Goal: Information Seeking & Learning: Compare options

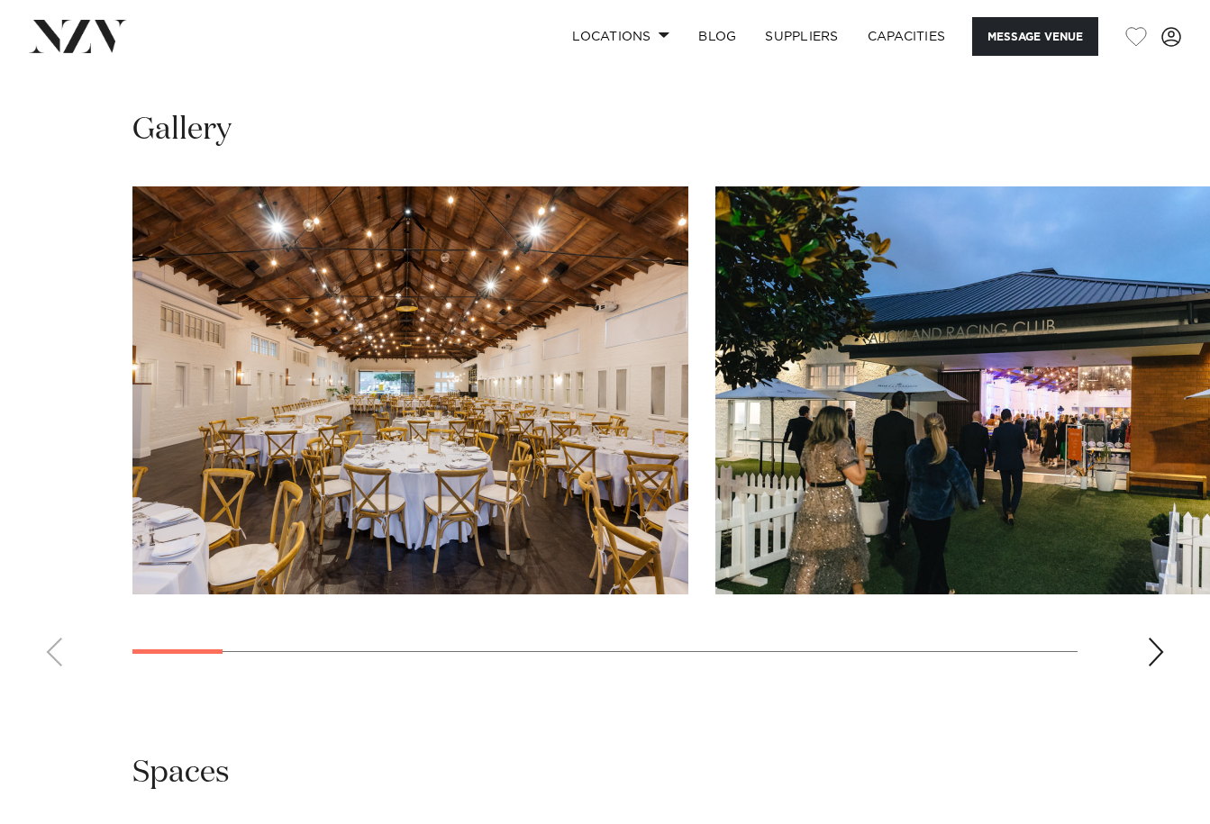
scroll to position [1702, 0]
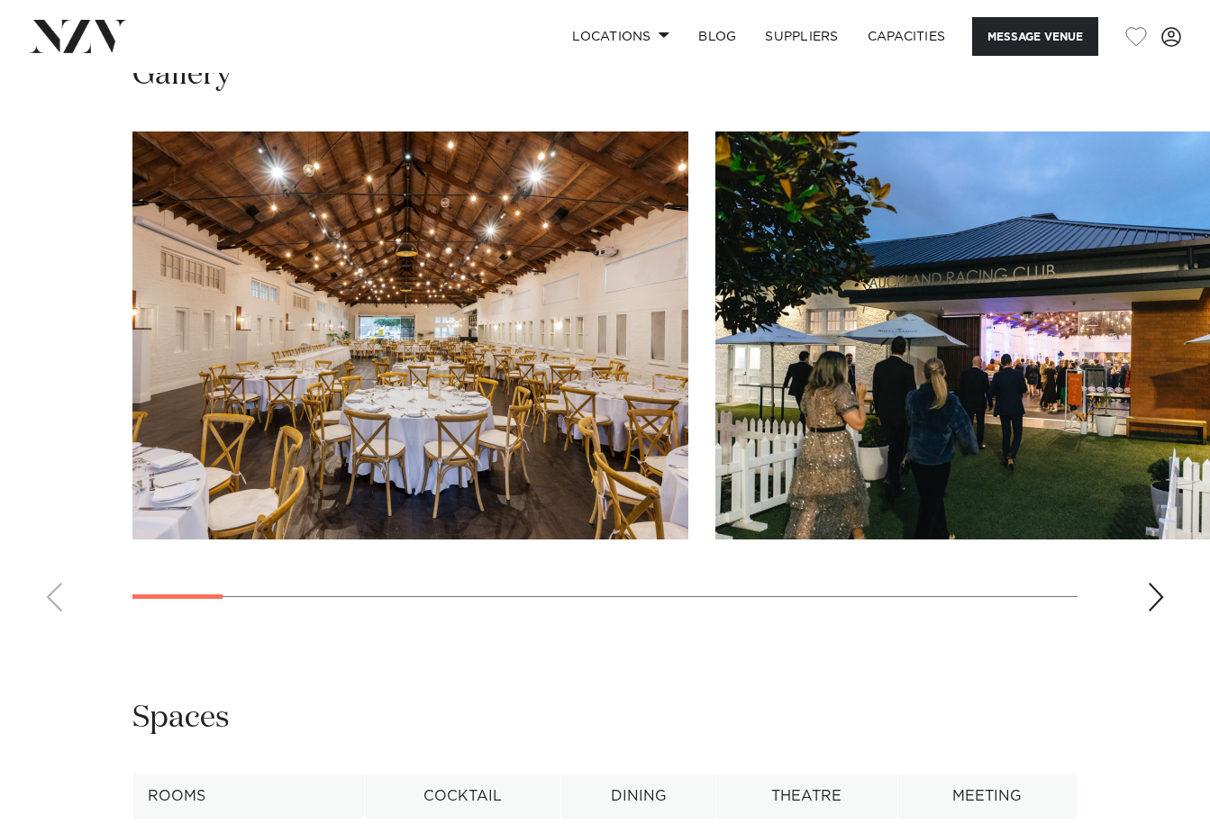
click at [1156, 597] on div "Next slide" at bounding box center [1156, 597] width 18 height 29
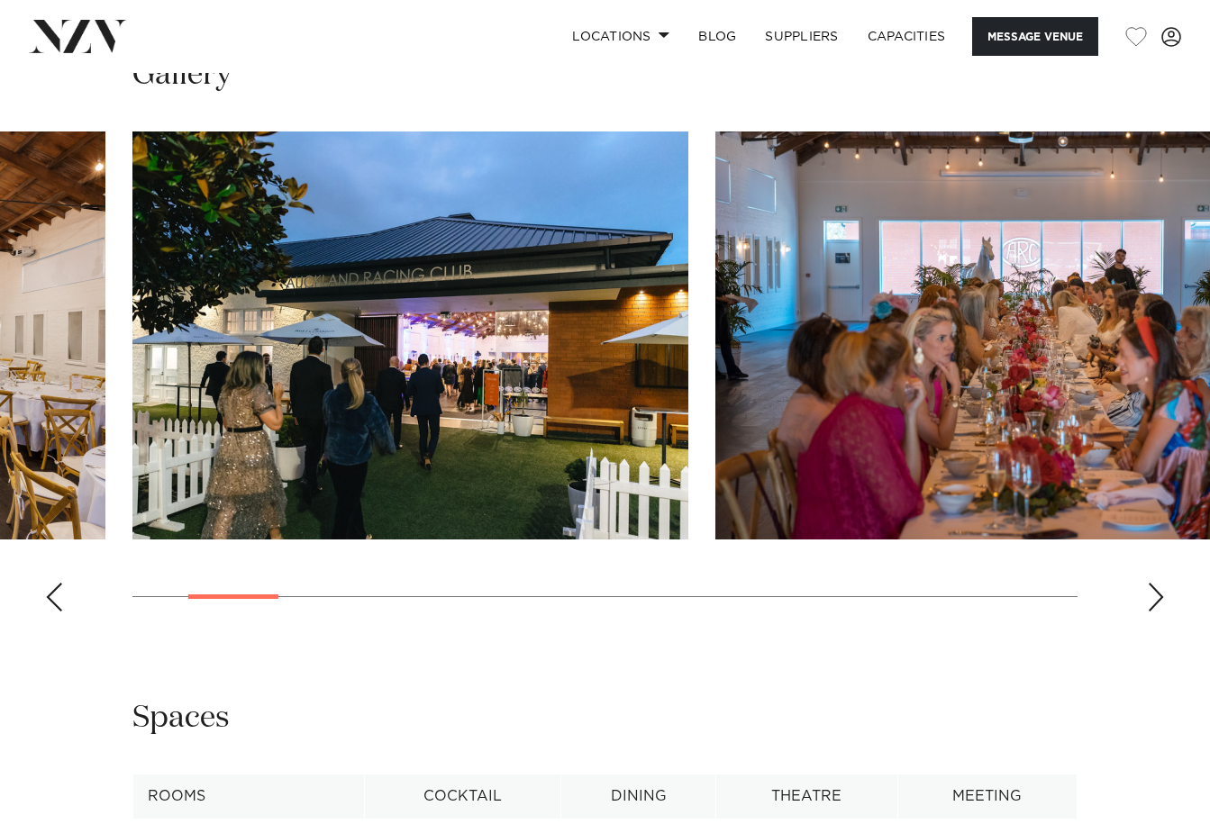
click at [1156, 597] on div "Next slide" at bounding box center [1156, 597] width 18 height 29
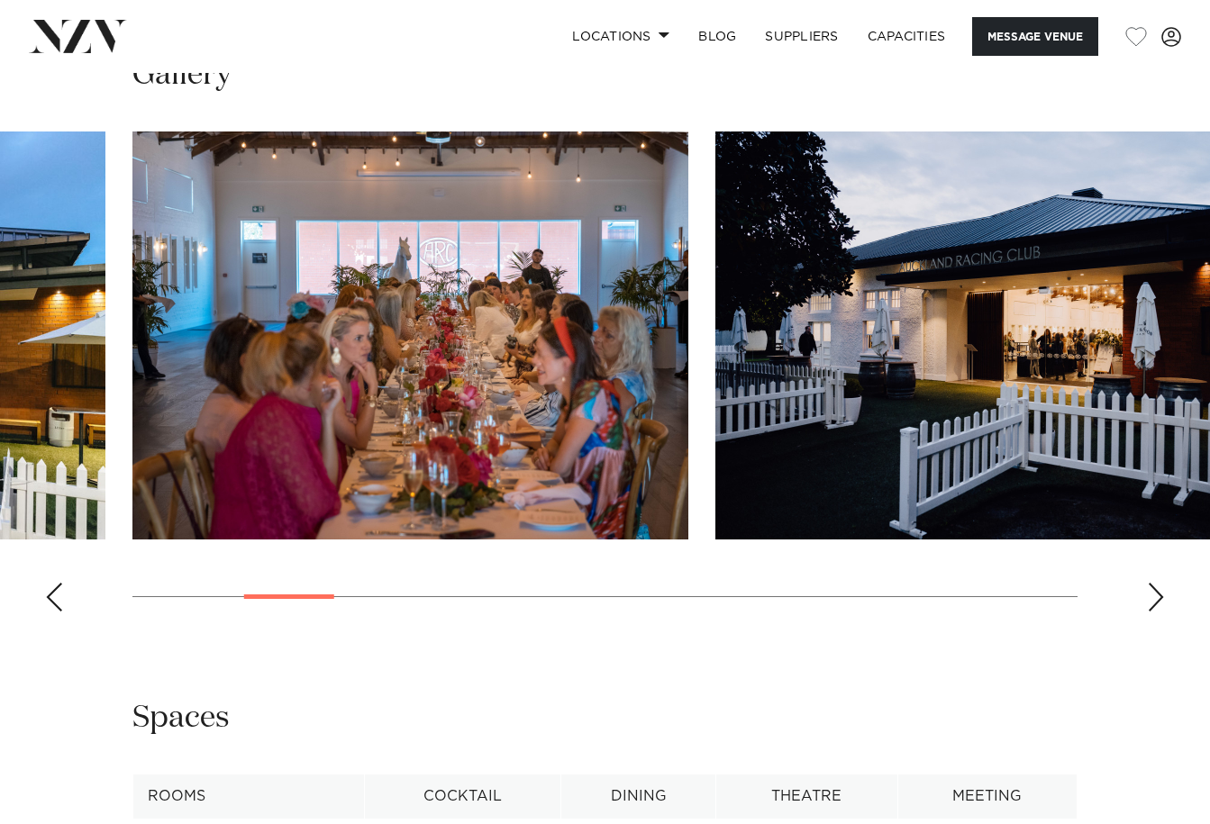
click at [1156, 597] on div "Next slide" at bounding box center [1156, 597] width 18 height 29
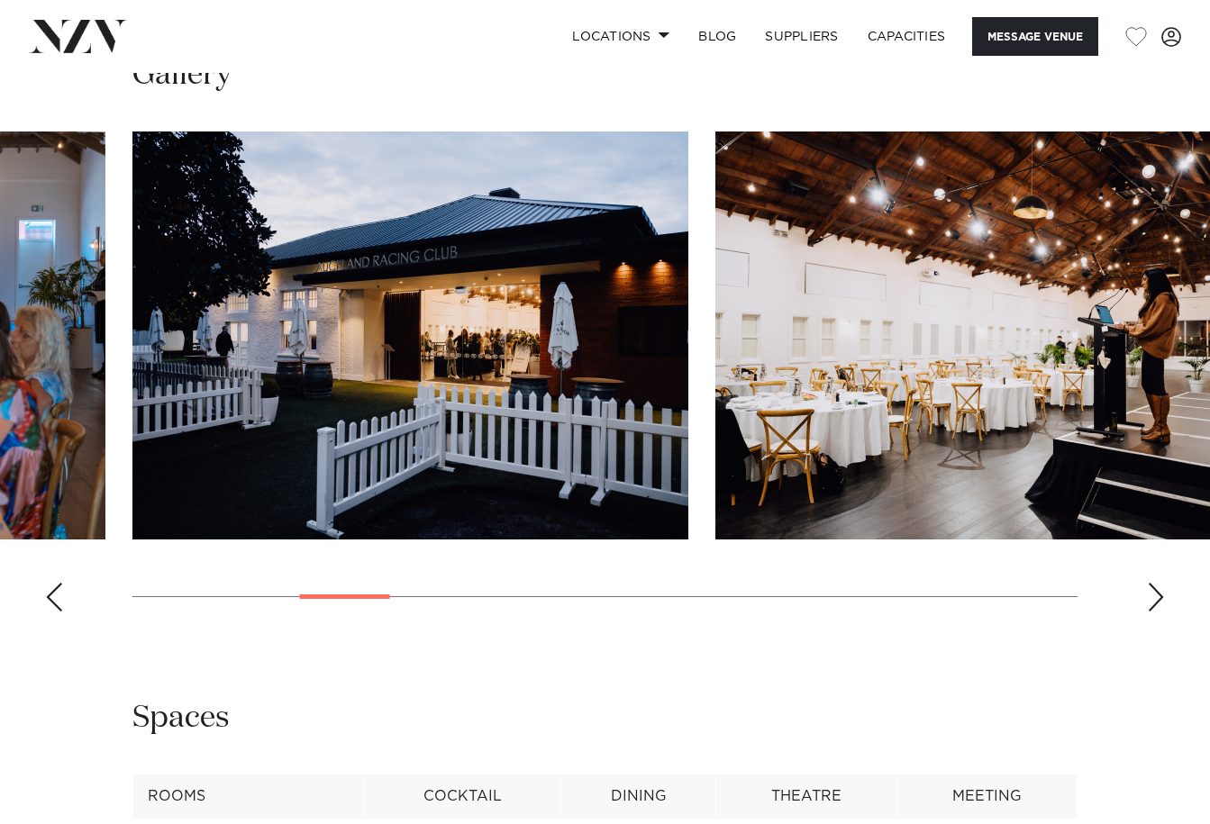
click at [1156, 597] on div "Next slide" at bounding box center [1156, 597] width 18 height 29
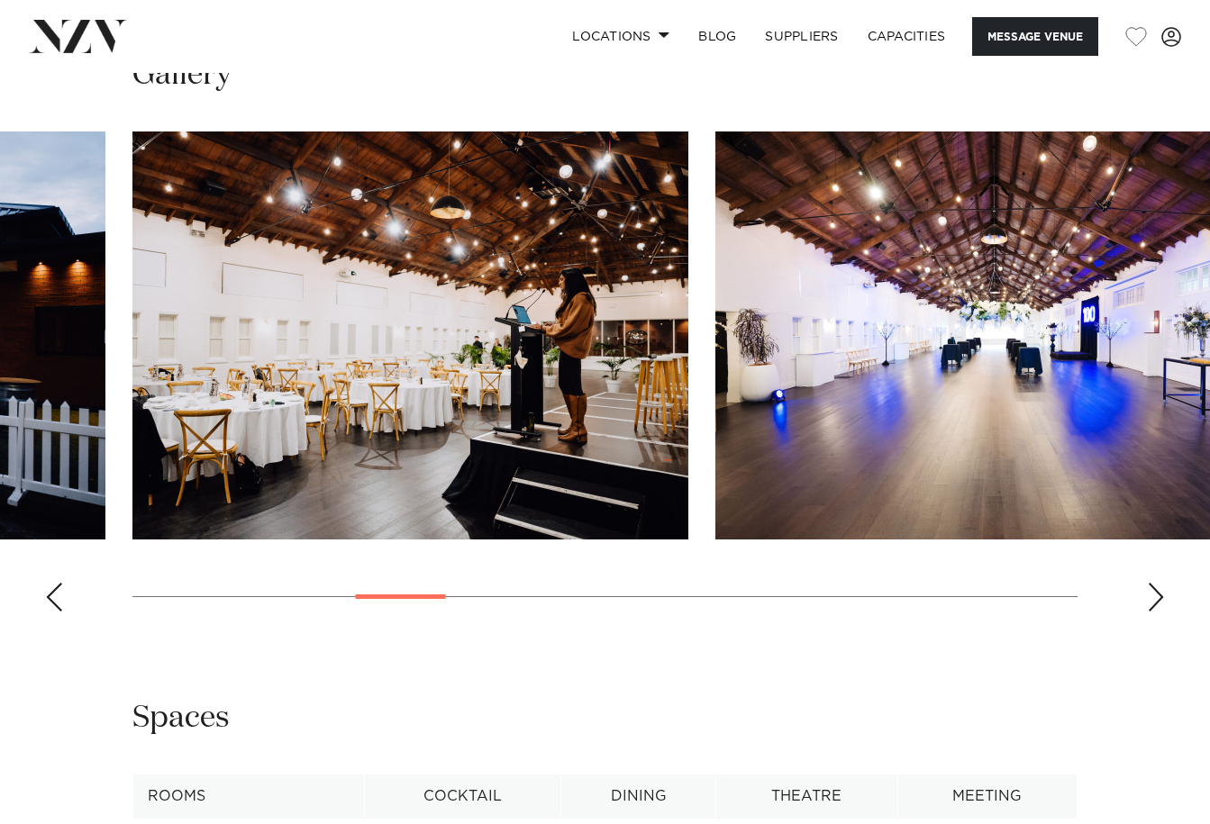
click at [1156, 597] on div "Next slide" at bounding box center [1156, 597] width 18 height 29
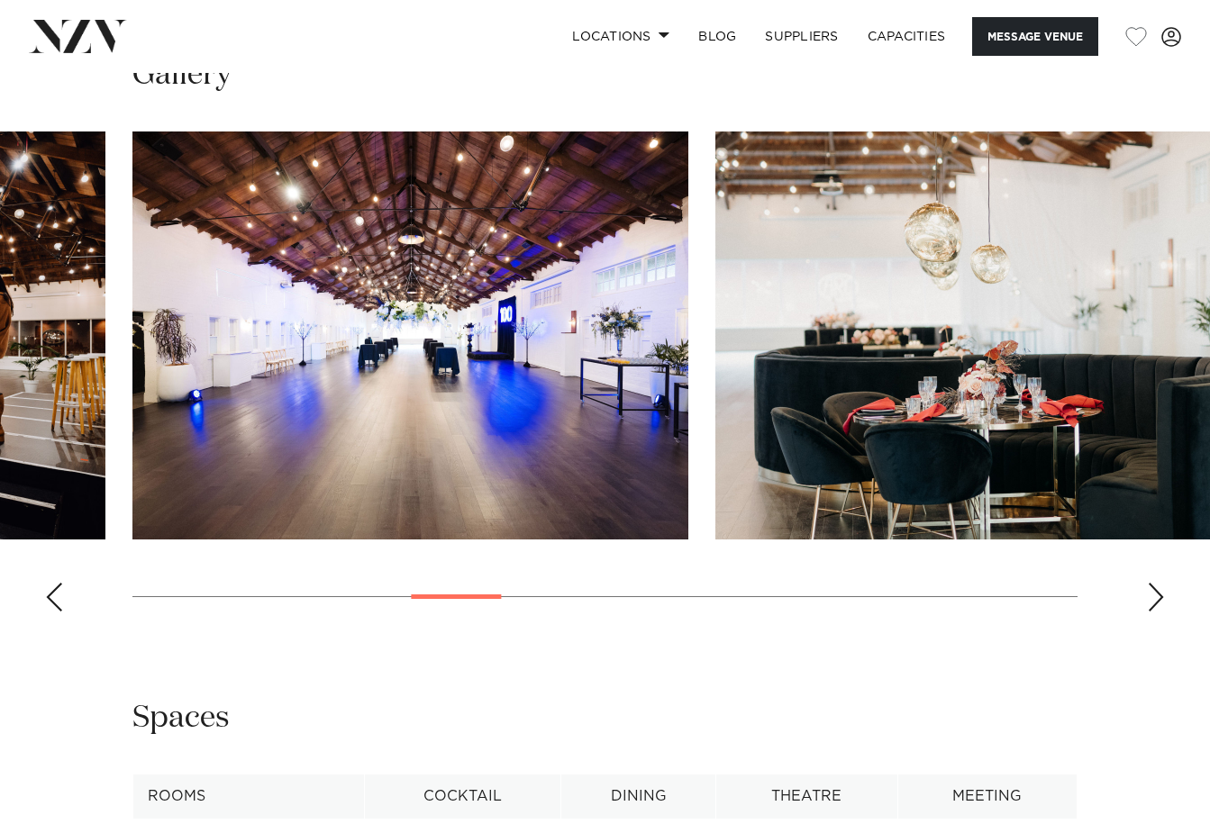
click at [1156, 597] on div "Next slide" at bounding box center [1156, 597] width 18 height 29
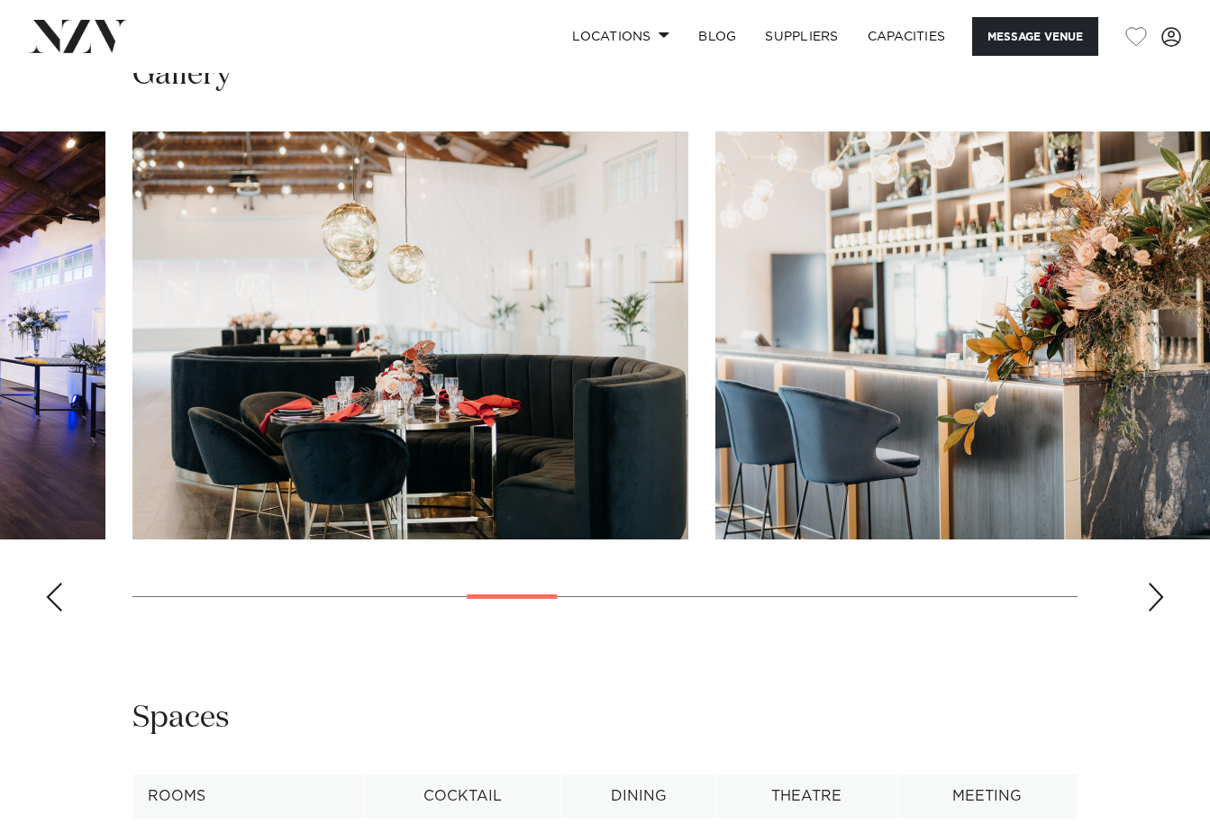
click at [1156, 597] on div "Next slide" at bounding box center [1156, 597] width 18 height 29
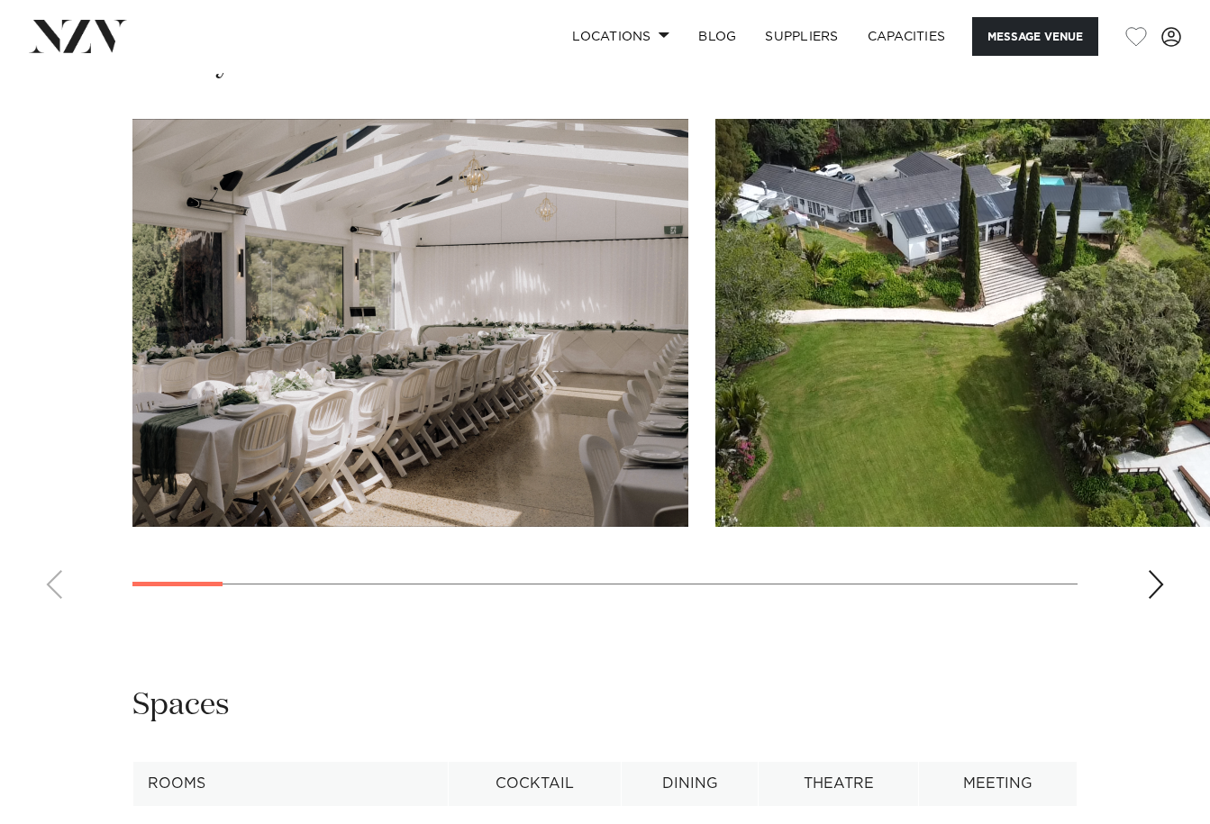
scroll to position [1801, 0]
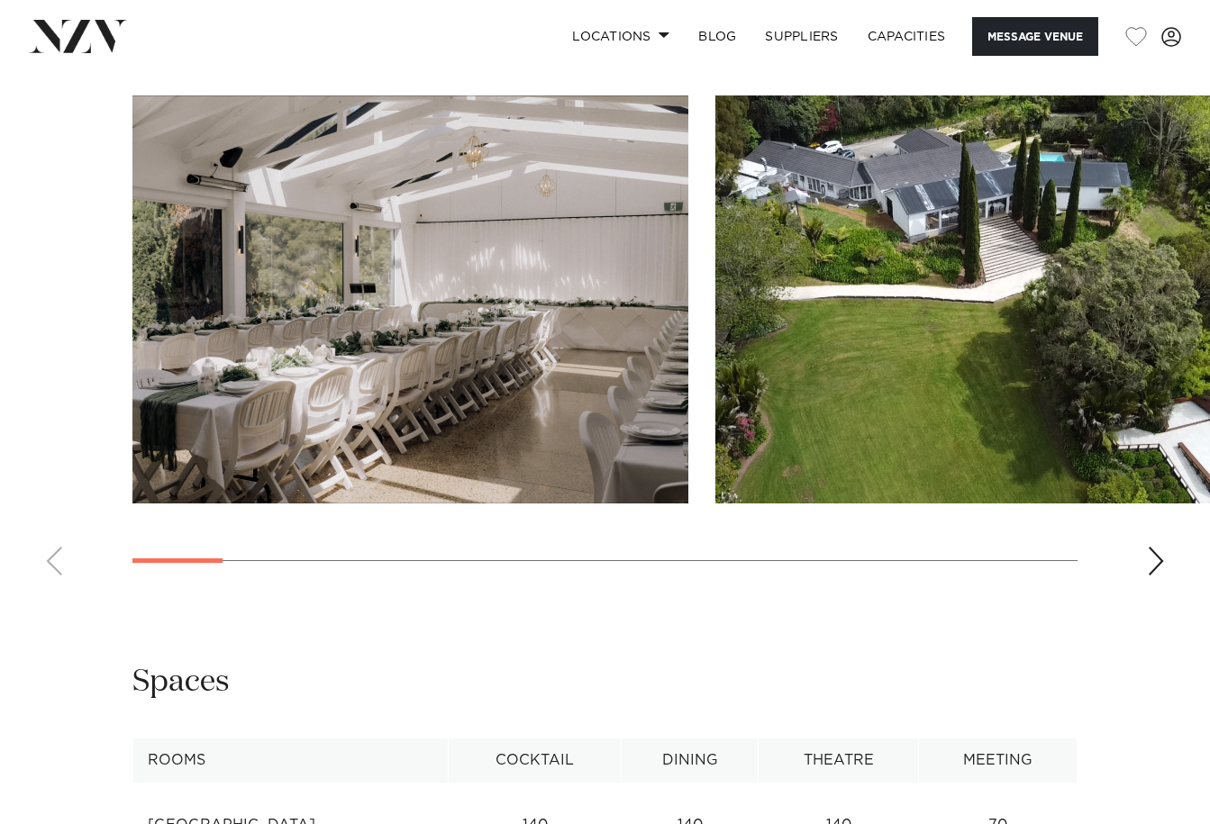
click at [1156, 555] on div "Next slide" at bounding box center [1156, 561] width 18 height 29
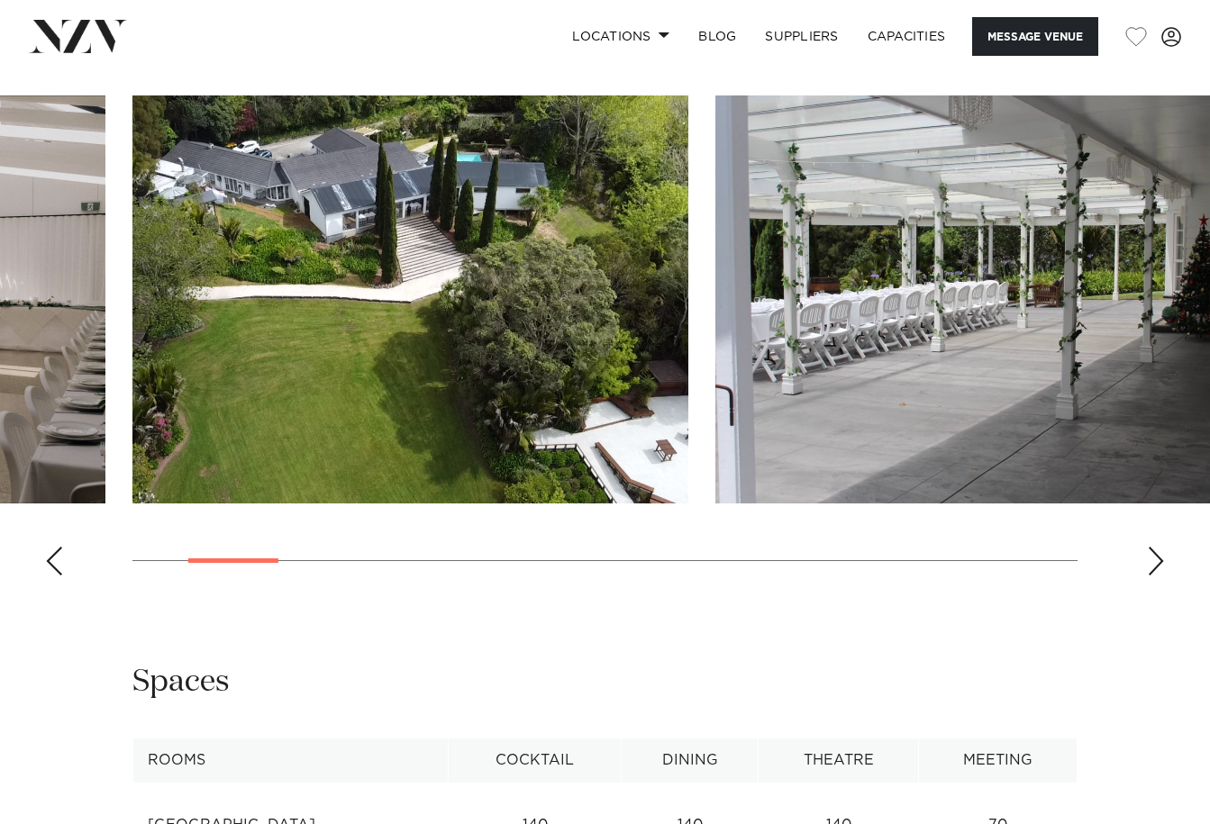
click at [1156, 555] on div "Next slide" at bounding box center [1156, 561] width 18 height 29
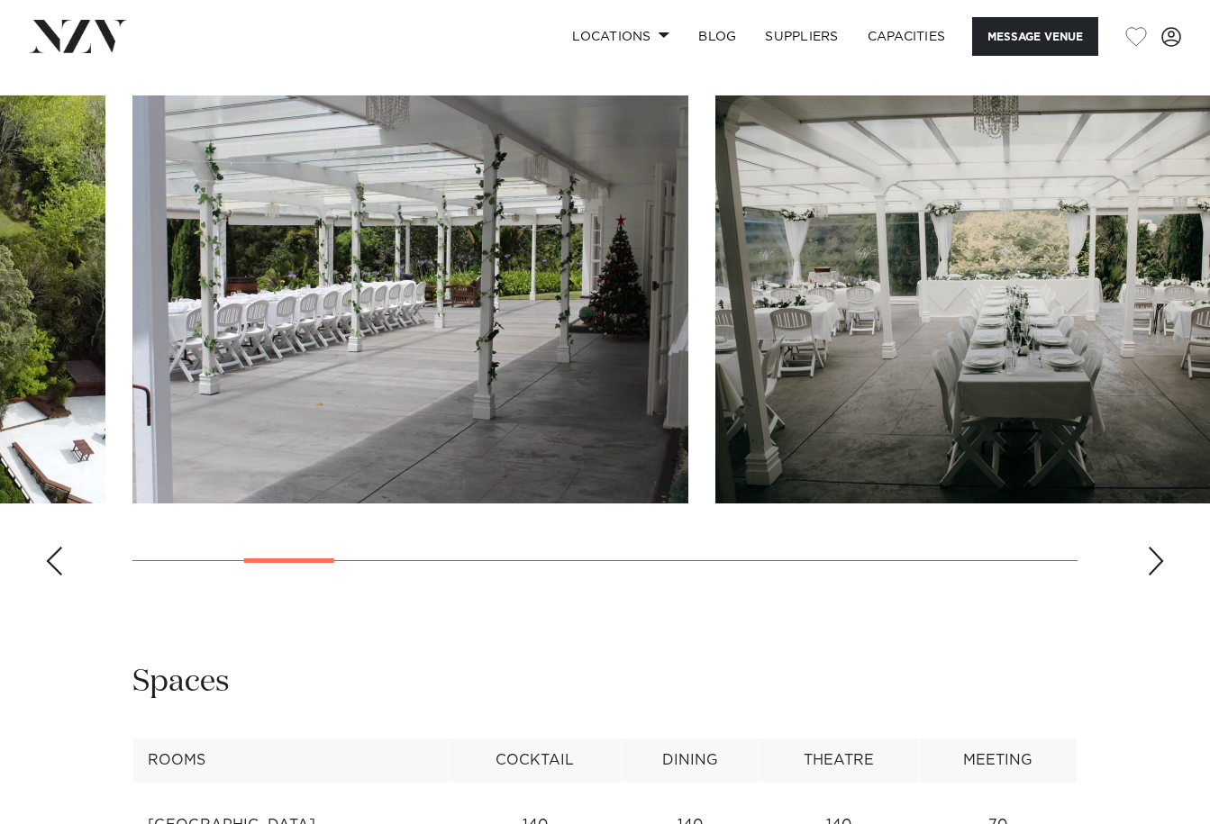
click at [1156, 555] on div "Next slide" at bounding box center [1156, 561] width 18 height 29
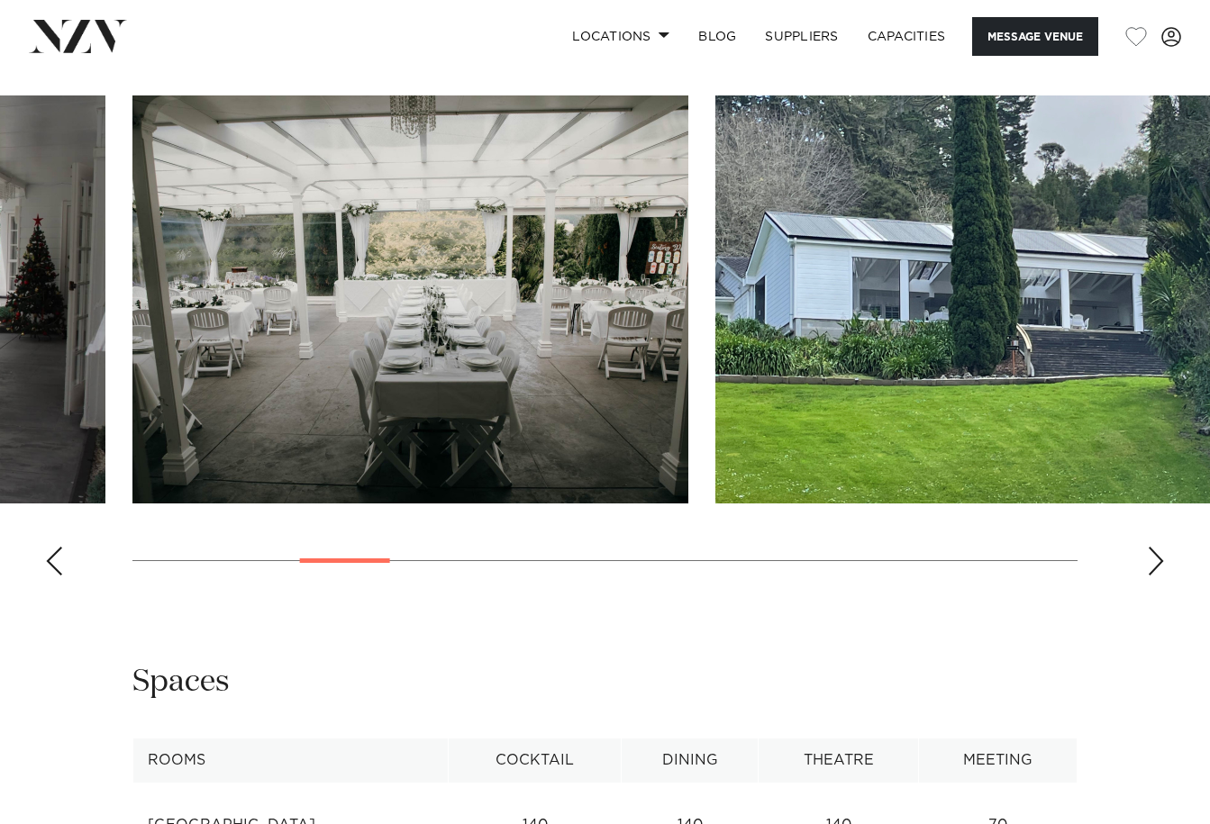
click at [1156, 555] on div "Next slide" at bounding box center [1156, 561] width 18 height 29
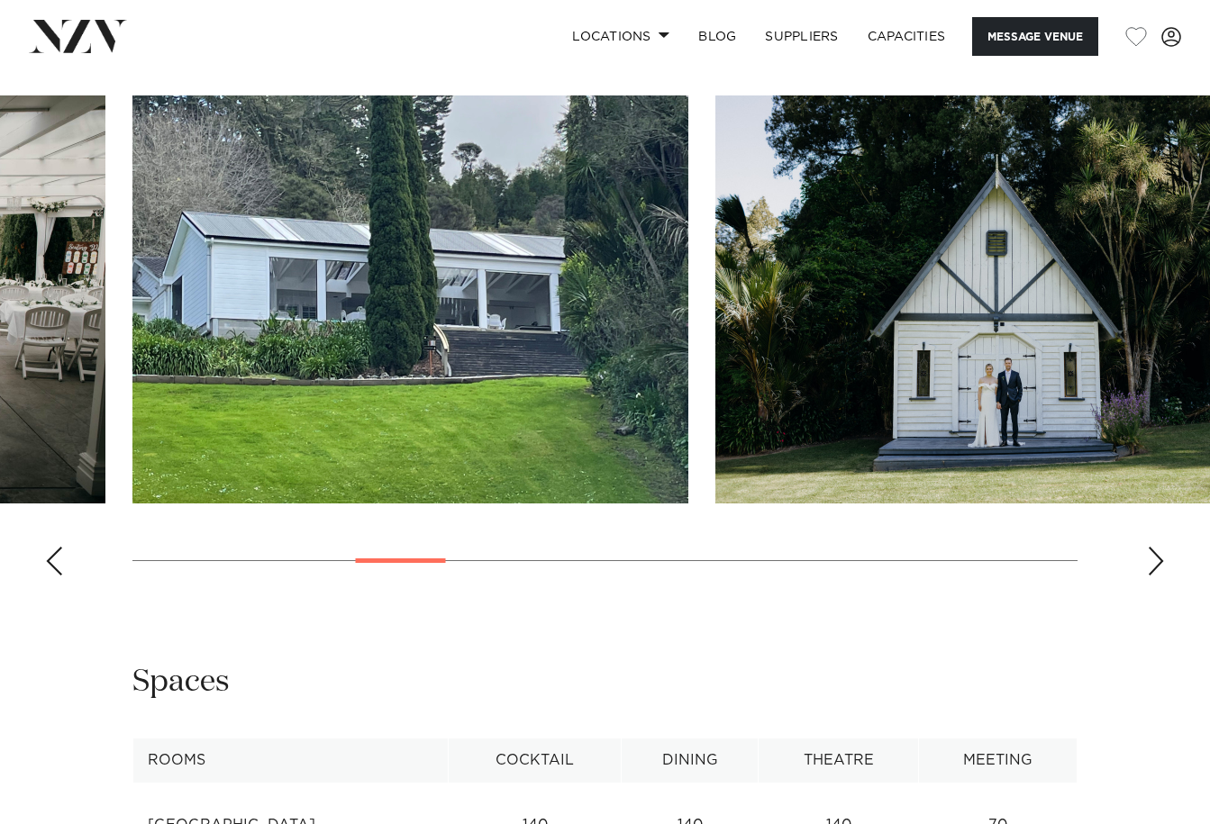
click at [1156, 555] on div "Next slide" at bounding box center [1156, 561] width 18 height 29
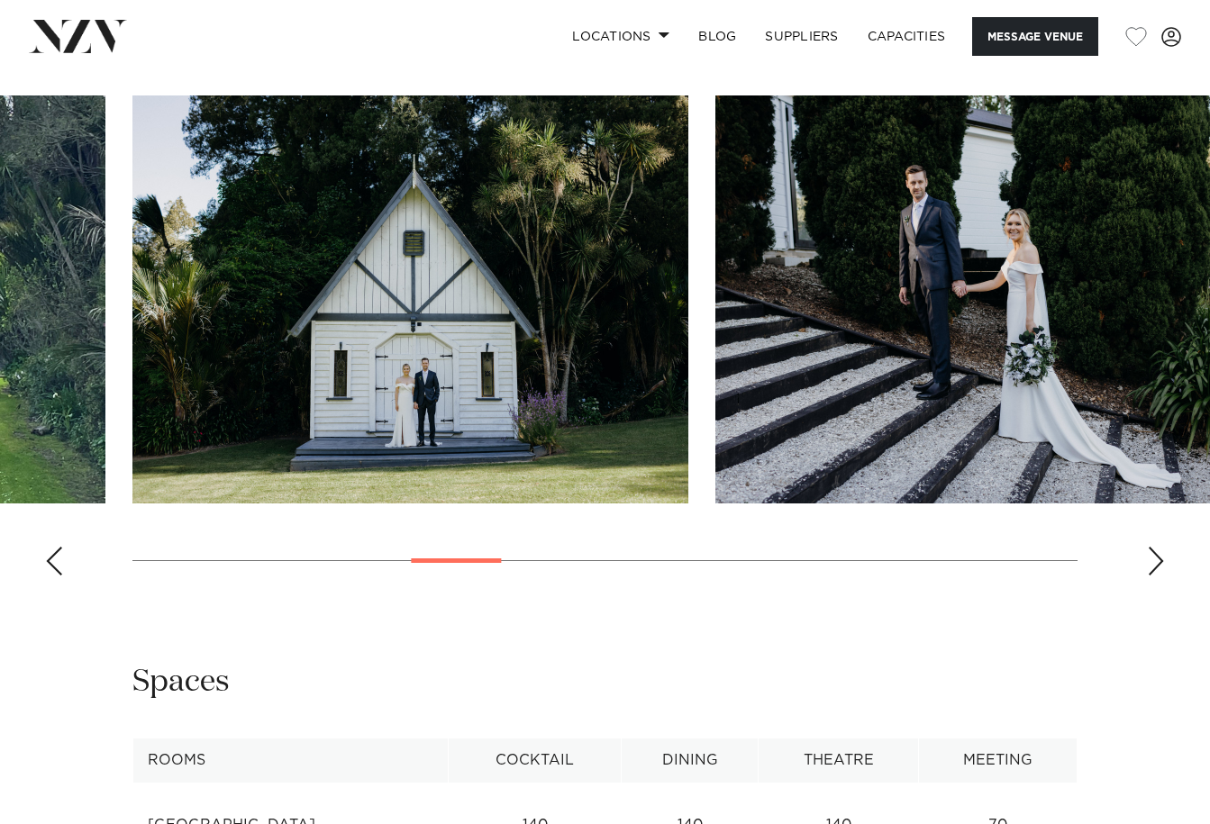
click at [1156, 555] on div "Next slide" at bounding box center [1156, 561] width 18 height 29
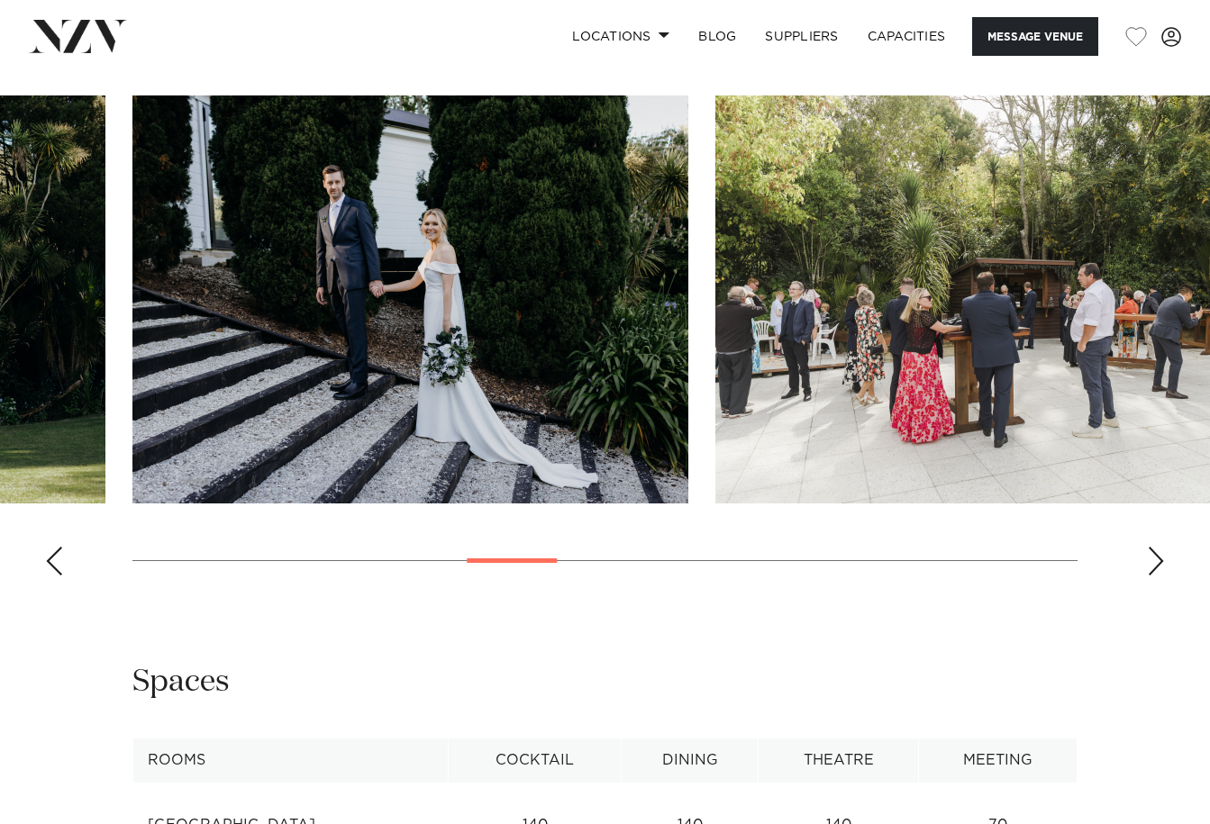
click at [1156, 555] on div "Next slide" at bounding box center [1156, 561] width 18 height 29
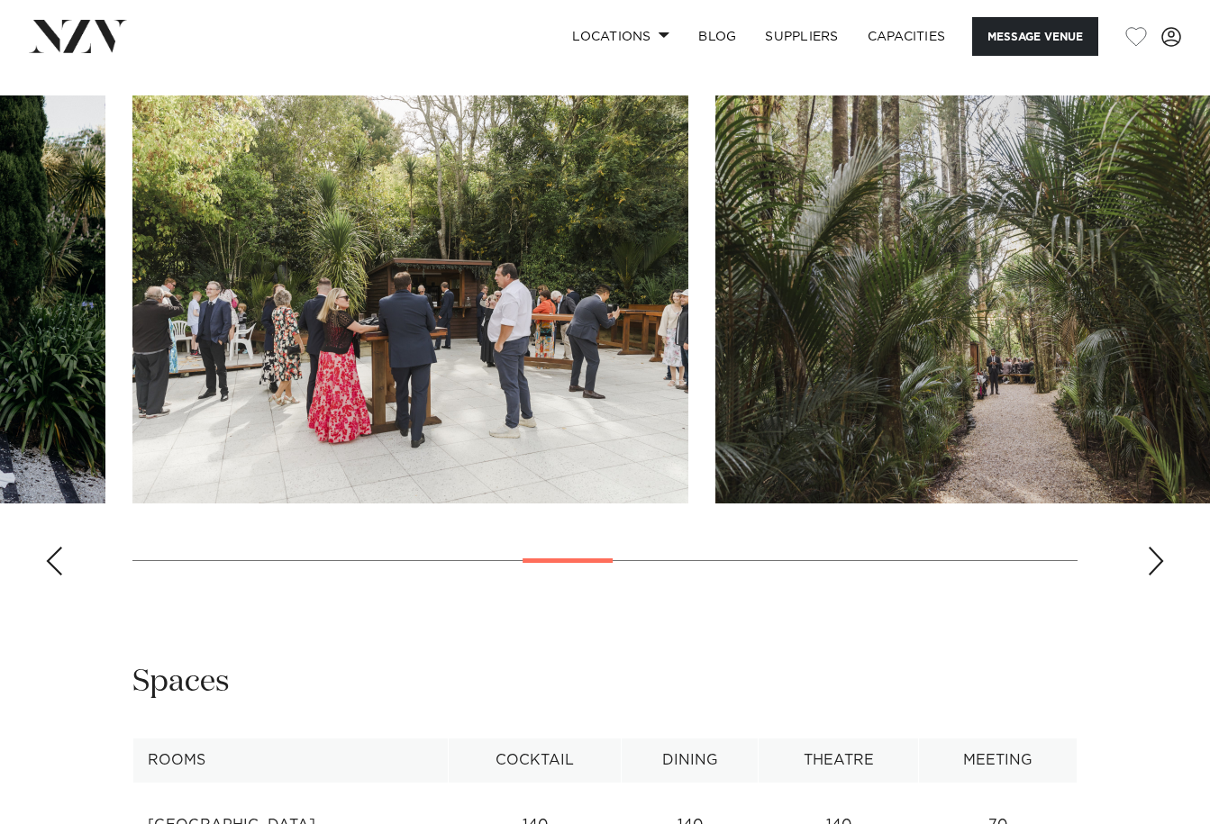
click at [1156, 555] on div "Next slide" at bounding box center [1156, 561] width 18 height 29
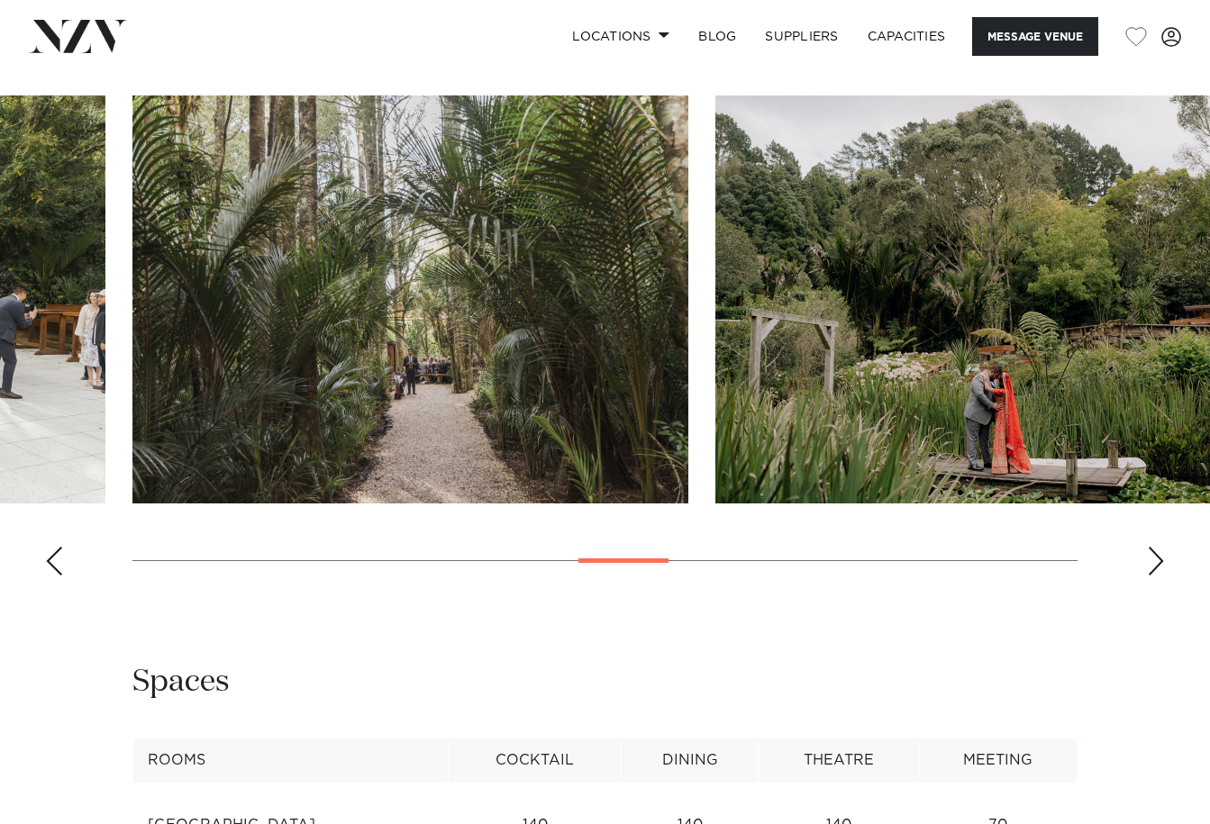
click at [1156, 555] on div "Next slide" at bounding box center [1156, 561] width 18 height 29
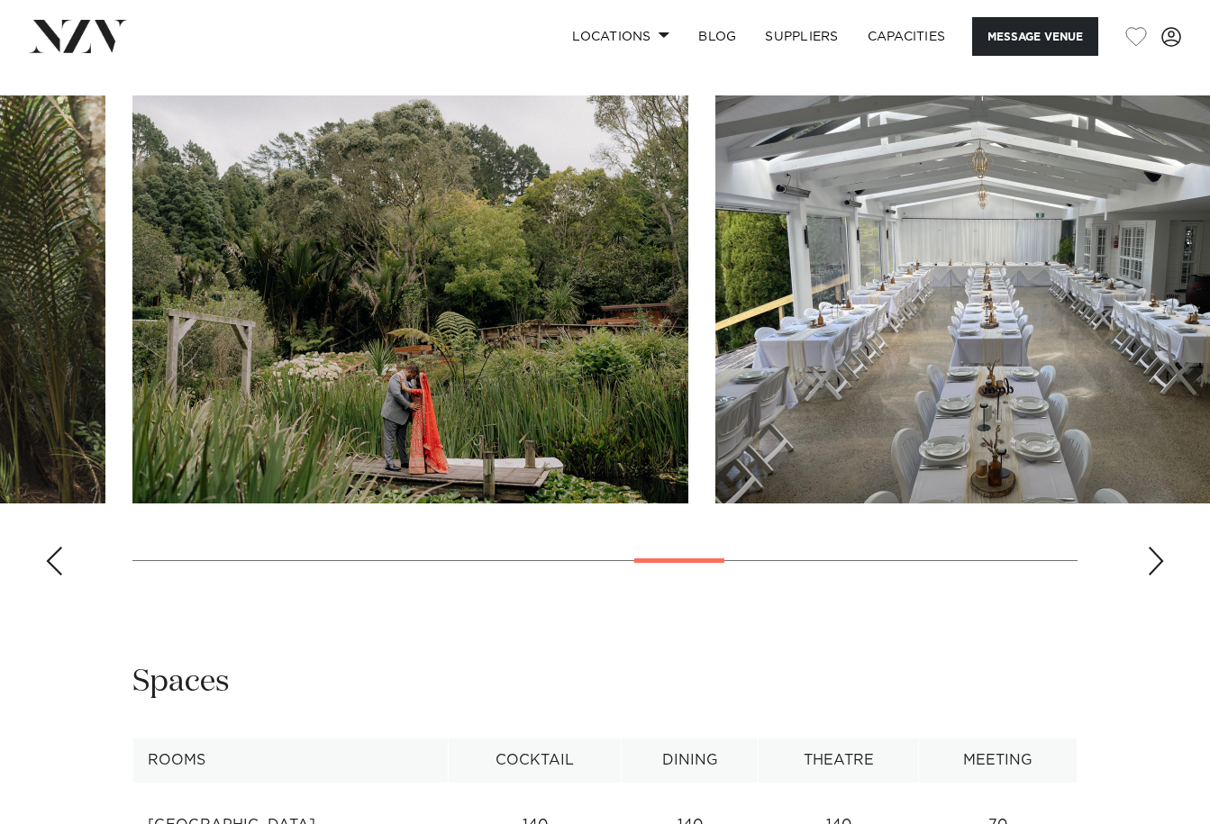
click at [1156, 555] on div "Next slide" at bounding box center [1156, 561] width 18 height 29
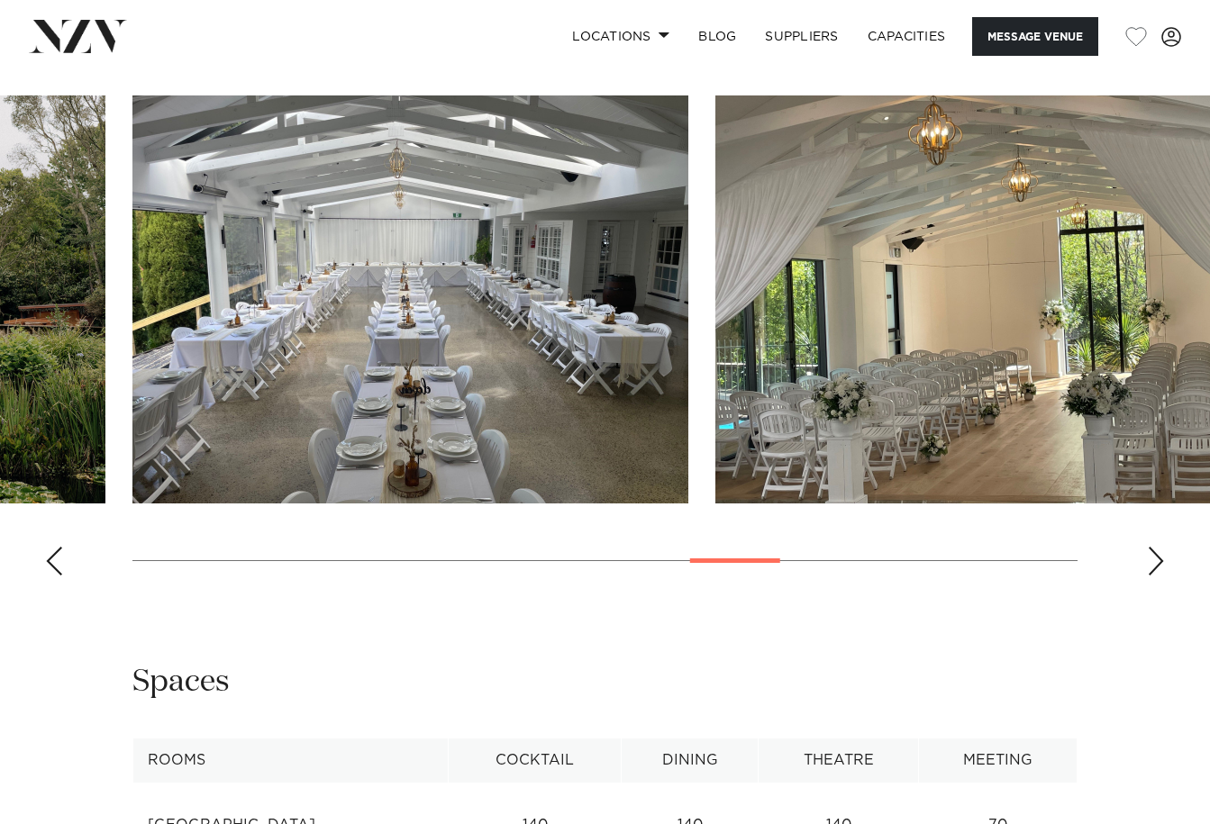
click at [1156, 555] on div "Next slide" at bounding box center [1156, 561] width 18 height 29
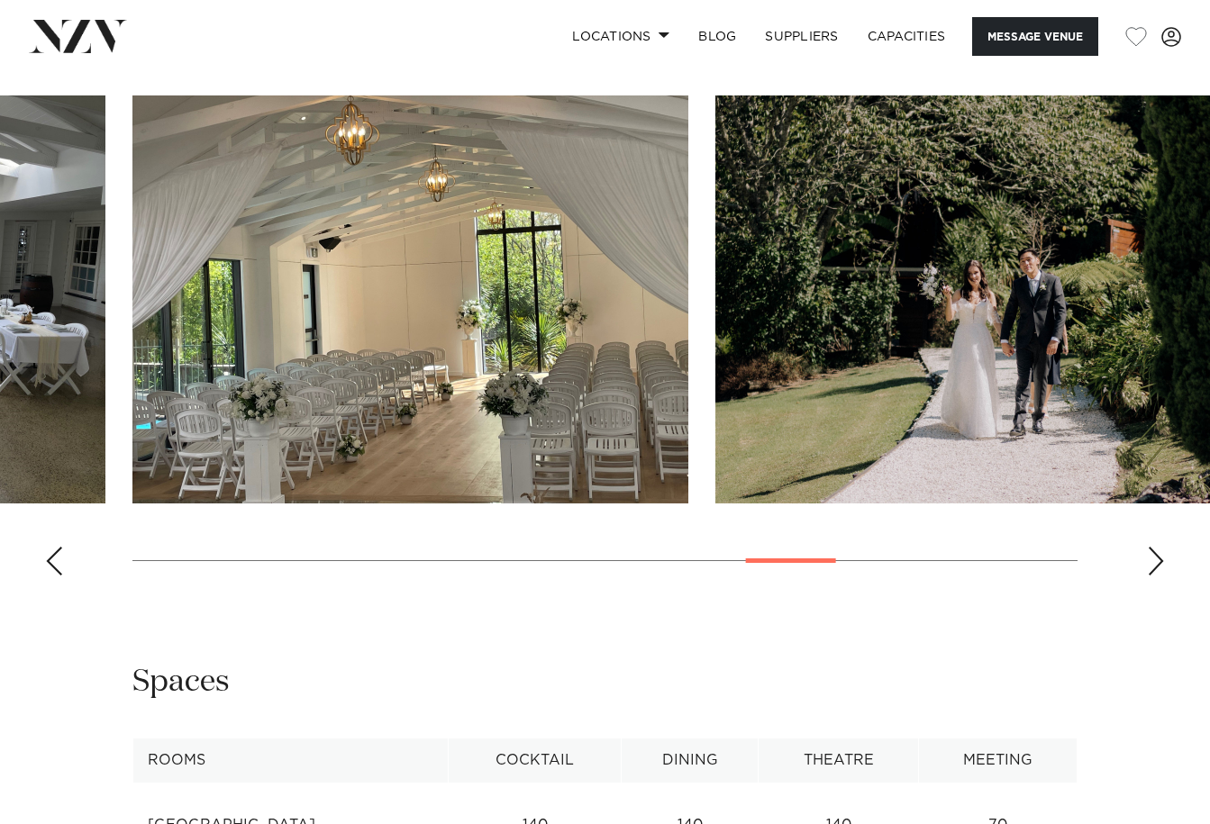
click at [1156, 555] on div "Next slide" at bounding box center [1156, 561] width 18 height 29
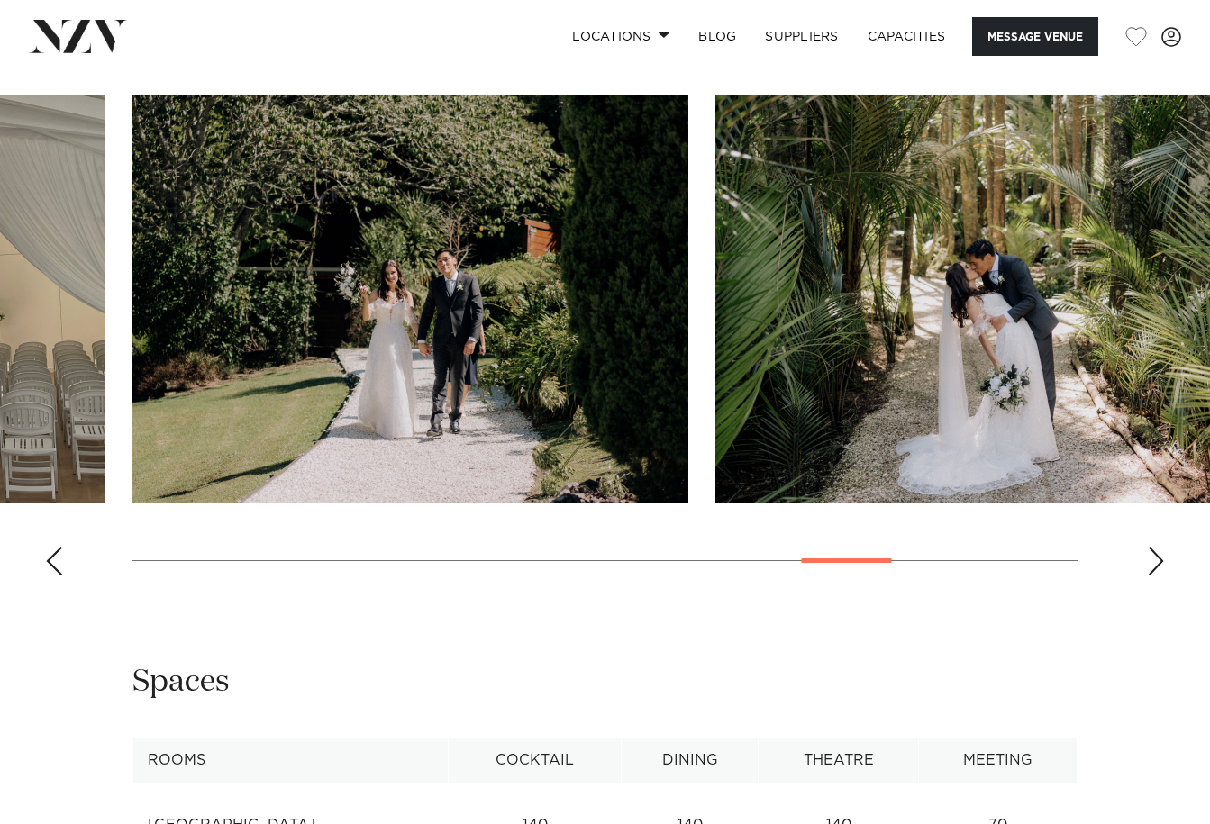
click at [1156, 555] on div "Next slide" at bounding box center [1156, 561] width 18 height 29
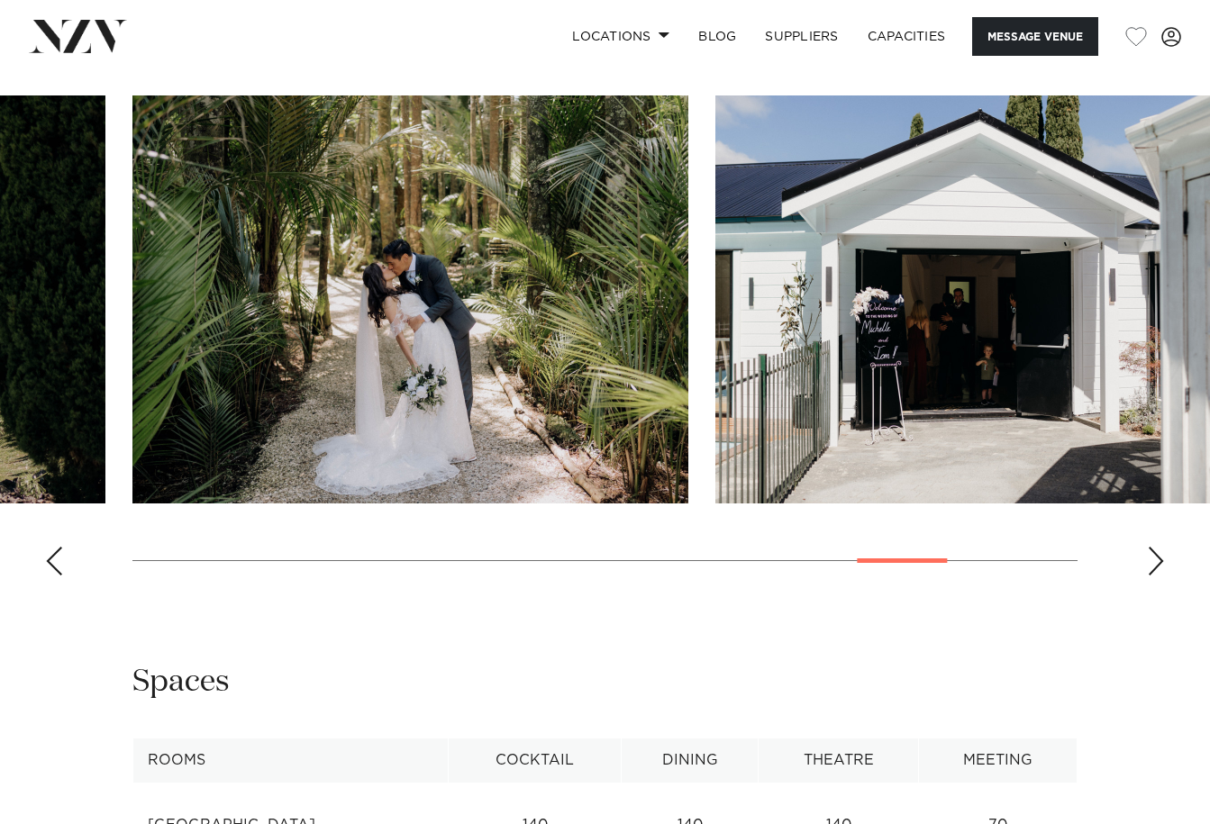
click at [1156, 555] on div "Next slide" at bounding box center [1156, 561] width 18 height 29
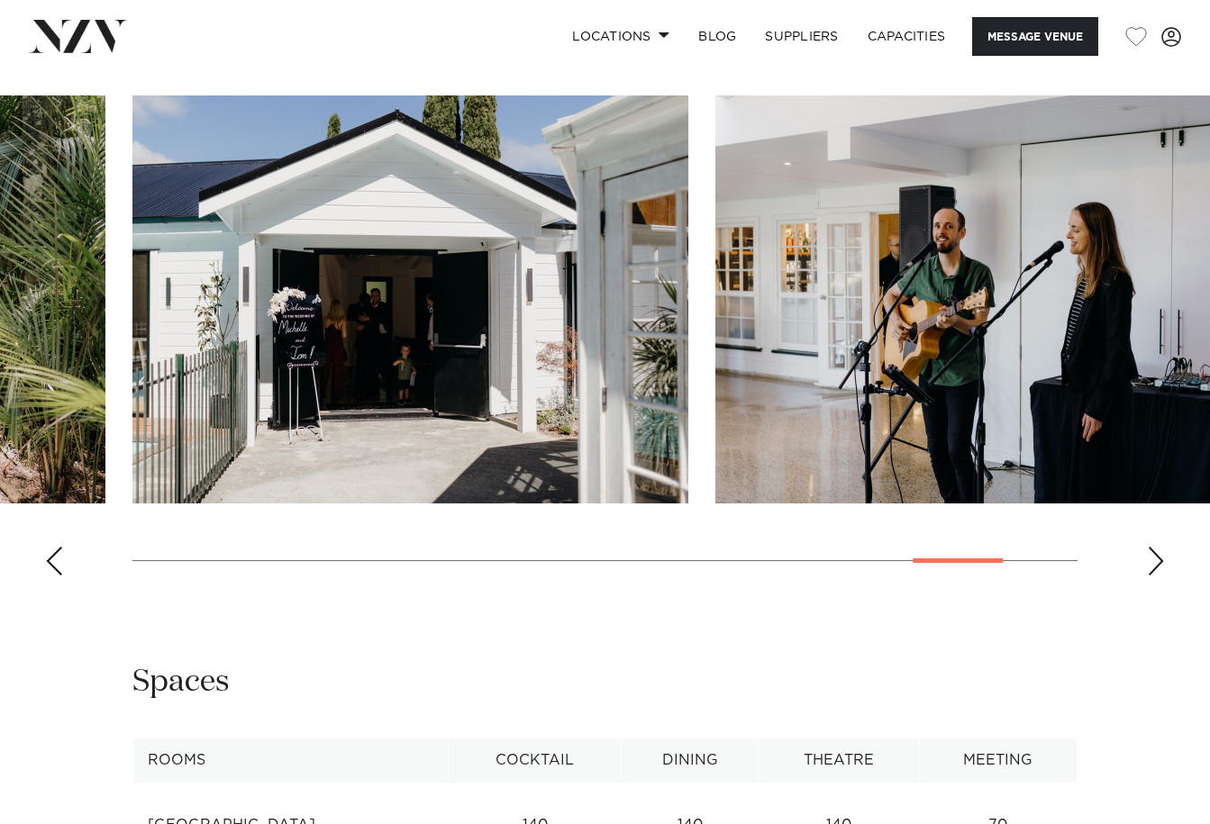
click at [1158, 556] on div "Next slide" at bounding box center [1156, 561] width 18 height 29
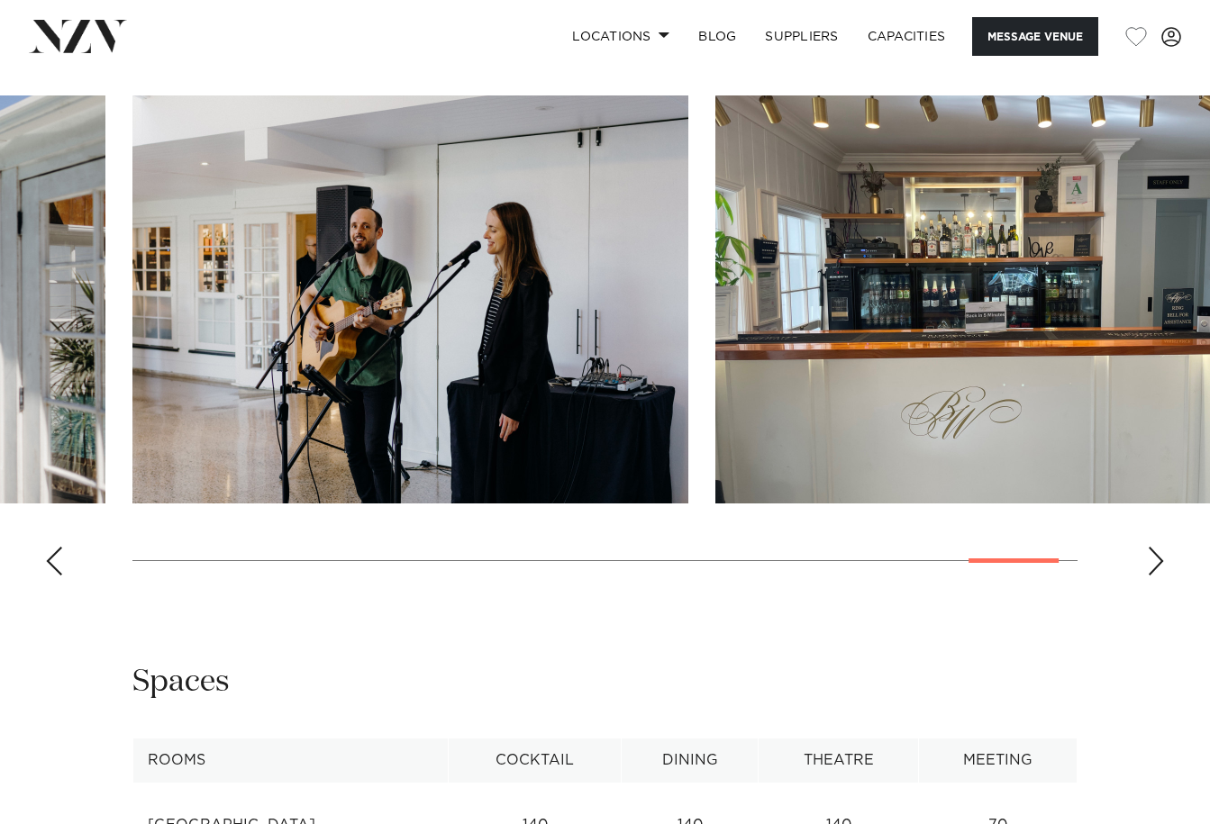
click at [1158, 556] on div "Next slide" at bounding box center [1156, 561] width 18 height 29
